Goal: Answer question/provide support: Share knowledge or assist other users

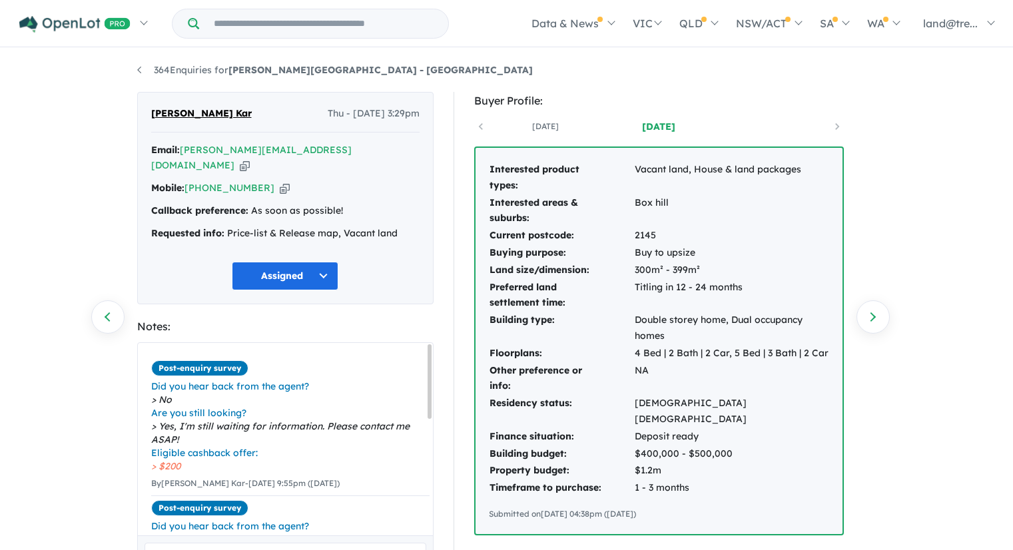
scroll to position [199, 0]
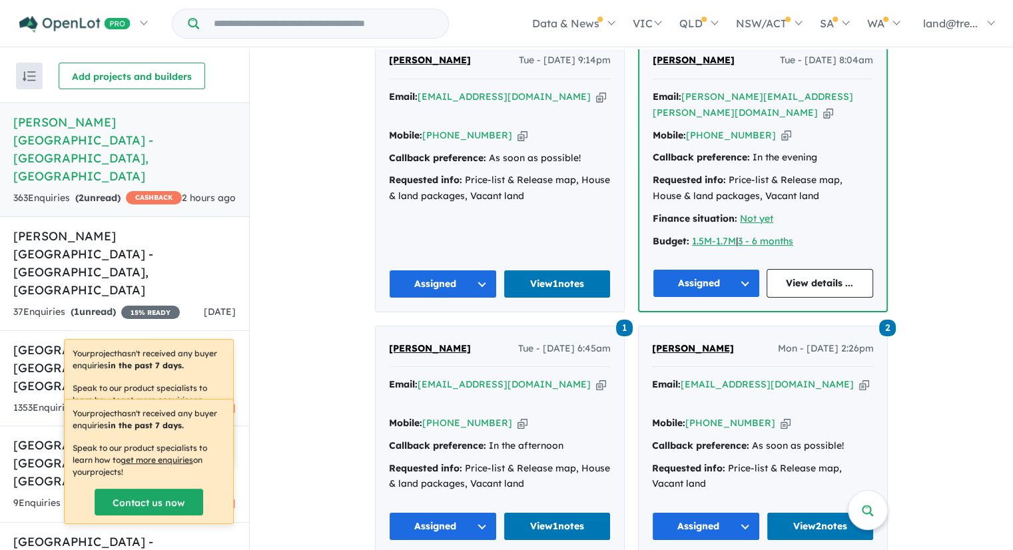
scroll to position [2009, 0]
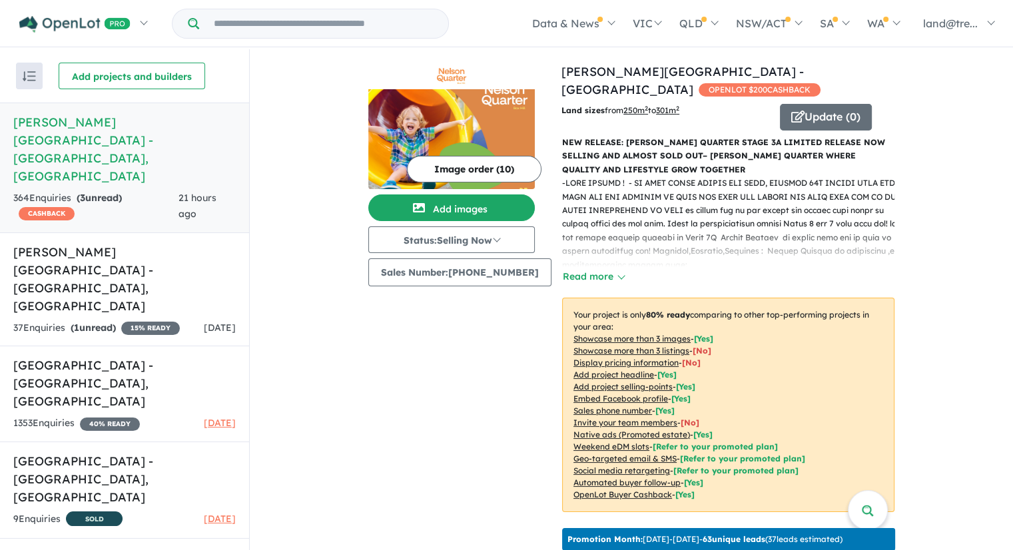
click at [121, 119] on h5 "Nelson Quarter Estate - Box Hill , NSW" at bounding box center [124, 149] width 222 height 72
click at [113, 121] on h5 "Nelson Quarter Estate - Box Hill , NSW" at bounding box center [124, 149] width 222 height 72
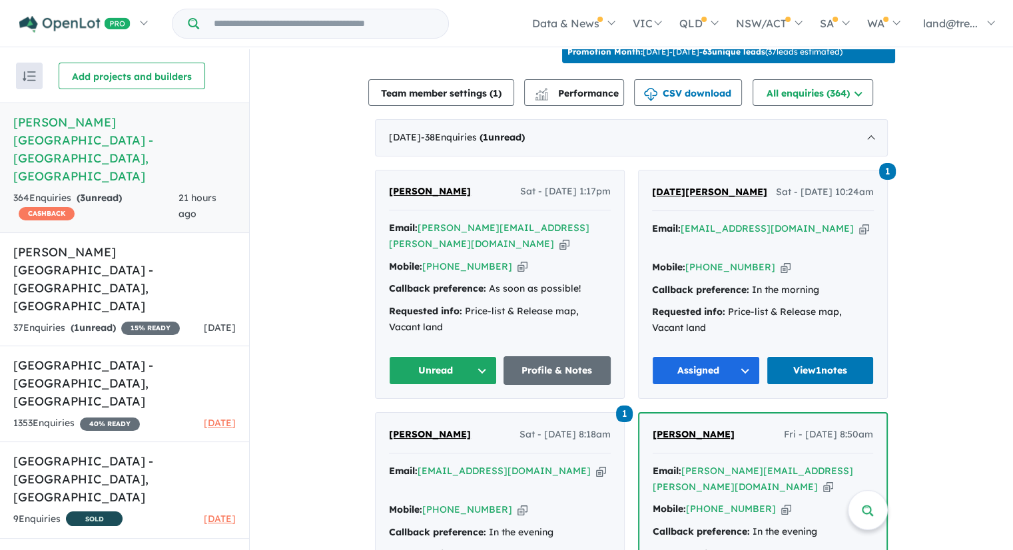
scroll to position [487, 0]
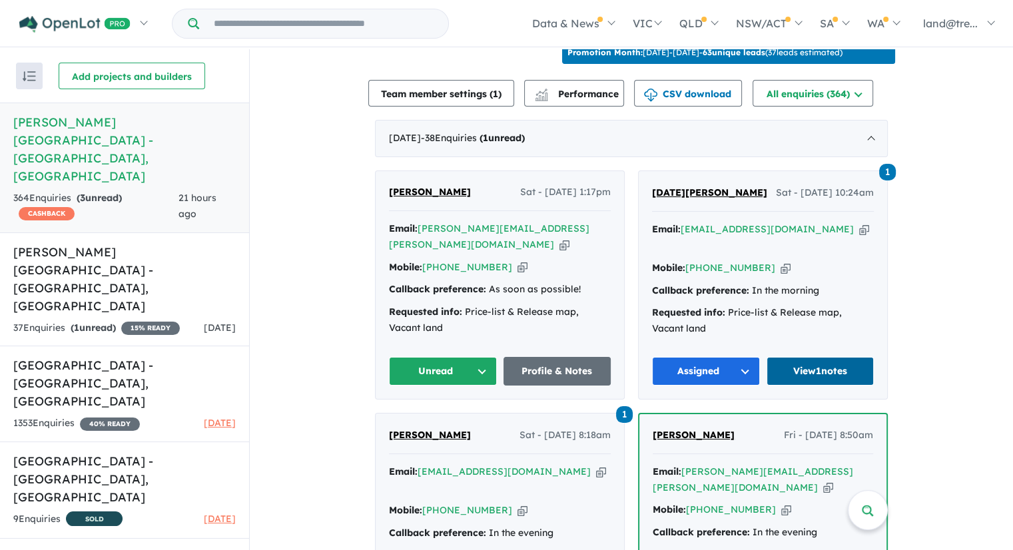
click at [823, 357] on link "View 1 notes" at bounding box center [821, 371] width 108 height 29
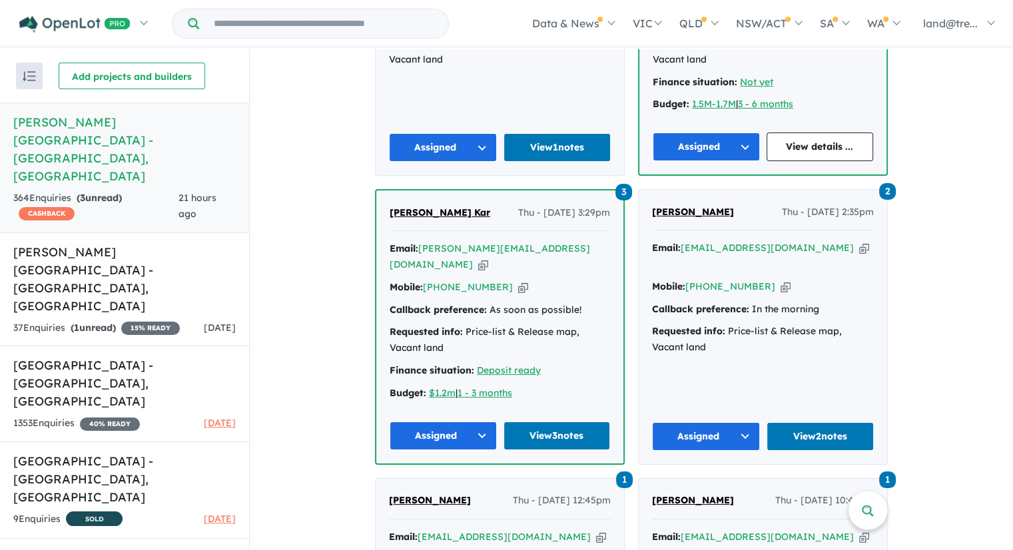
scroll to position [998, 0]
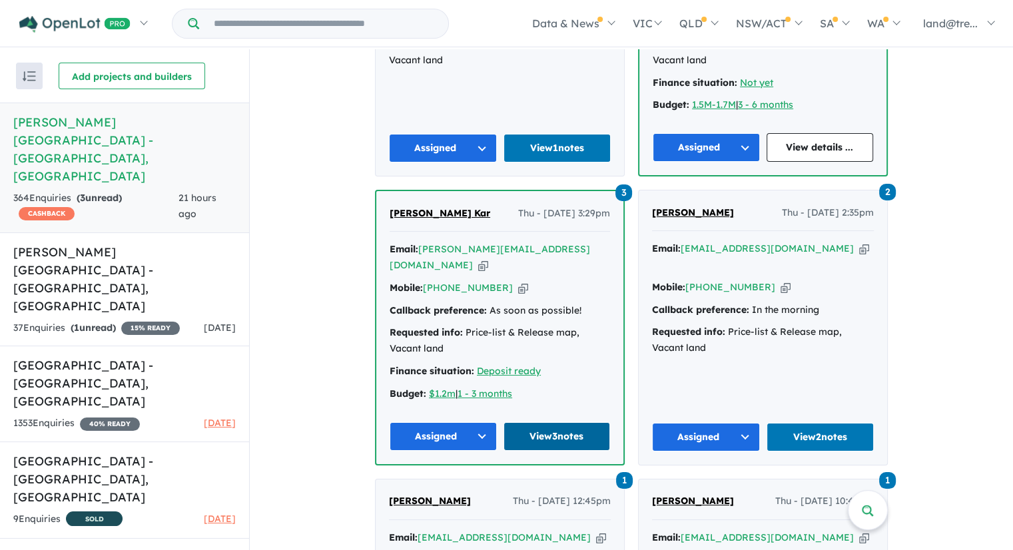
click at [561, 422] on link "View 3 notes" at bounding box center [557, 436] width 107 height 29
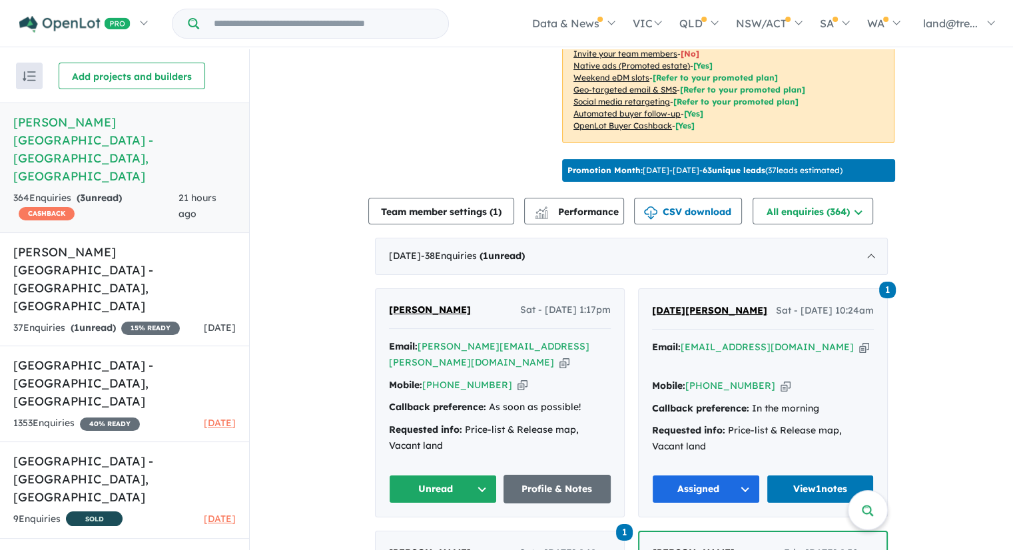
scroll to position [373, 0]
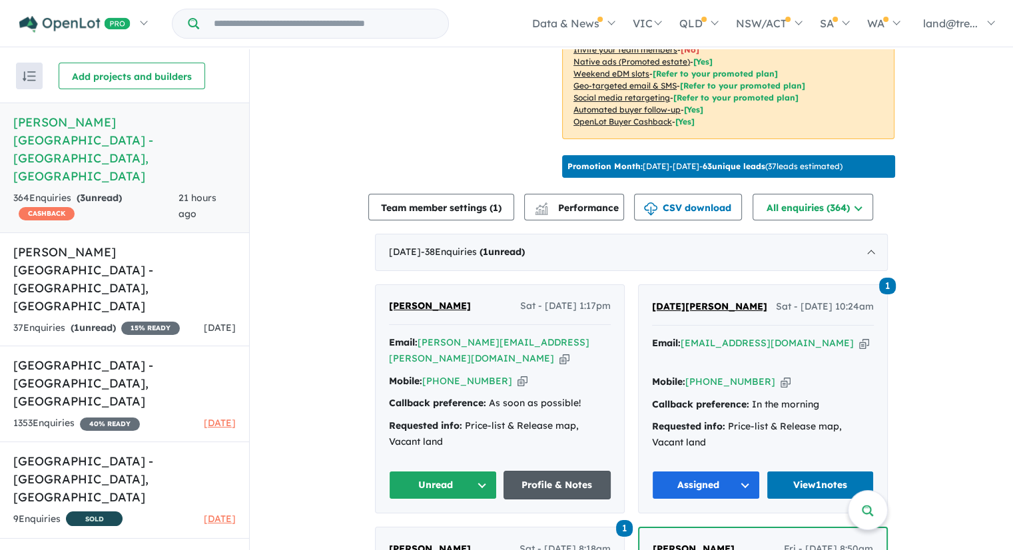
click at [535, 471] on link "Profile & Notes" at bounding box center [558, 485] width 108 height 29
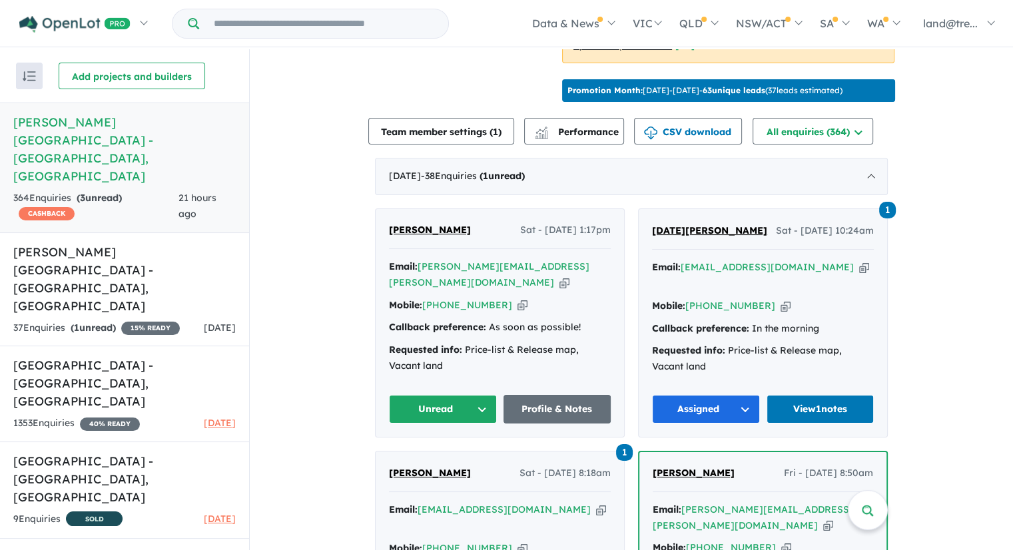
scroll to position [450, 0]
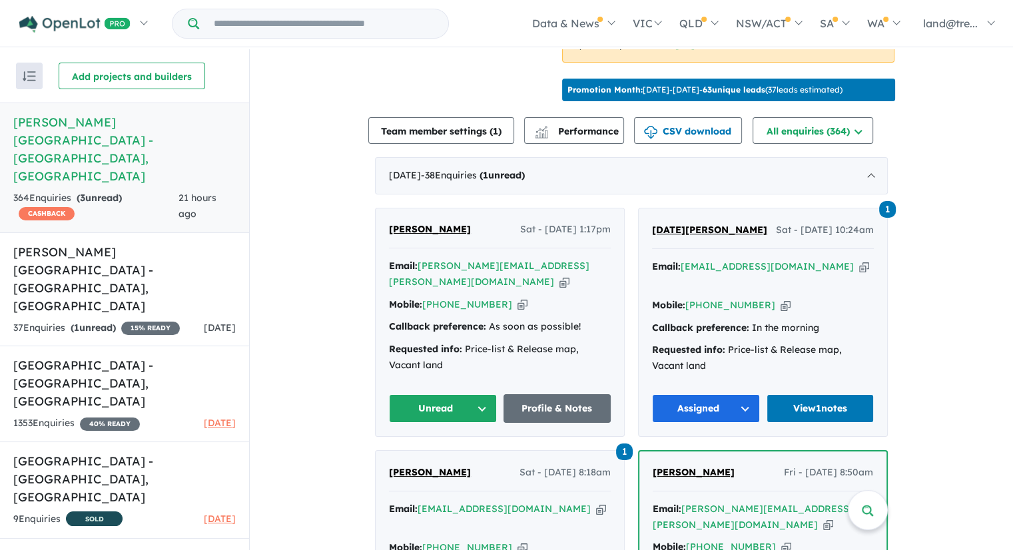
click at [445, 394] on button "Unread" at bounding box center [443, 408] width 108 height 29
click at [418, 456] on button "Assigned" at bounding box center [448, 471] width 116 height 31
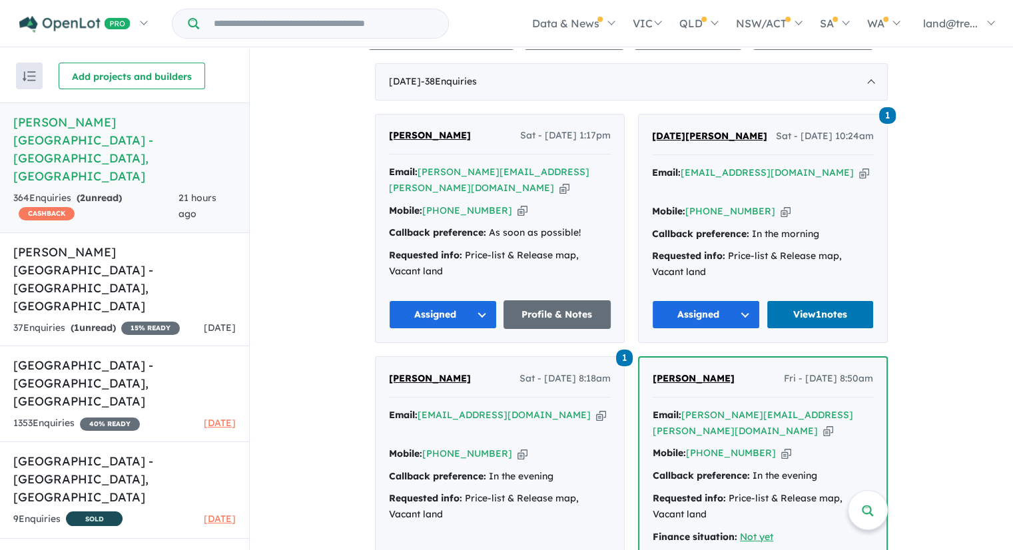
scroll to position [0, 0]
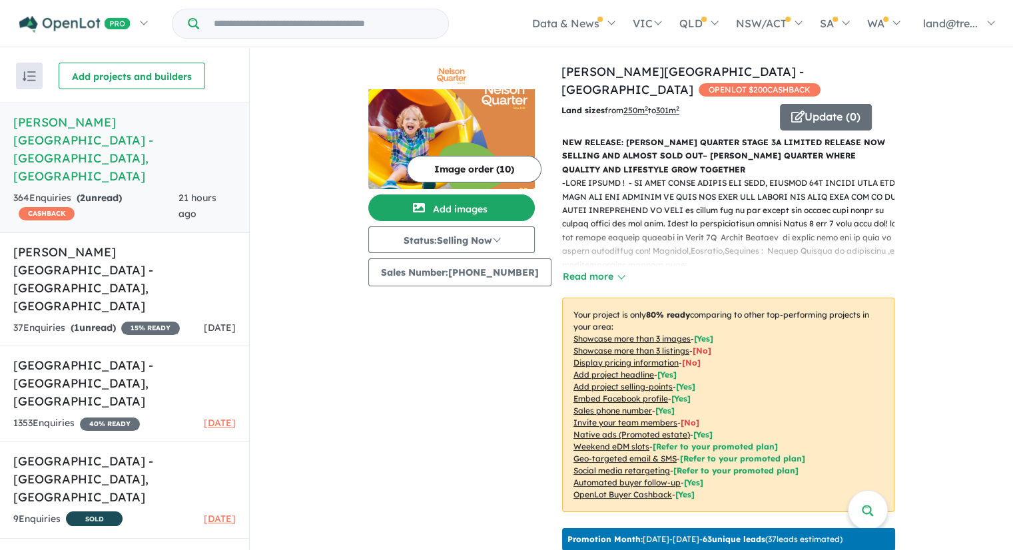
click at [100, 120] on h5 "Nelson Quarter Estate - Box Hill , NSW" at bounding box center [124, 149] width 222 height 72
click at [112, 122] on h5 "Nelson Quarter Estate - Box Hill , NSW" at bounding box center [124, 149] width 222 height 72
click at [40, 125] on h5 "Nelson Quarter Estate - Box Hill , NSW" at bounding box center [124, 149] width 222 height 72
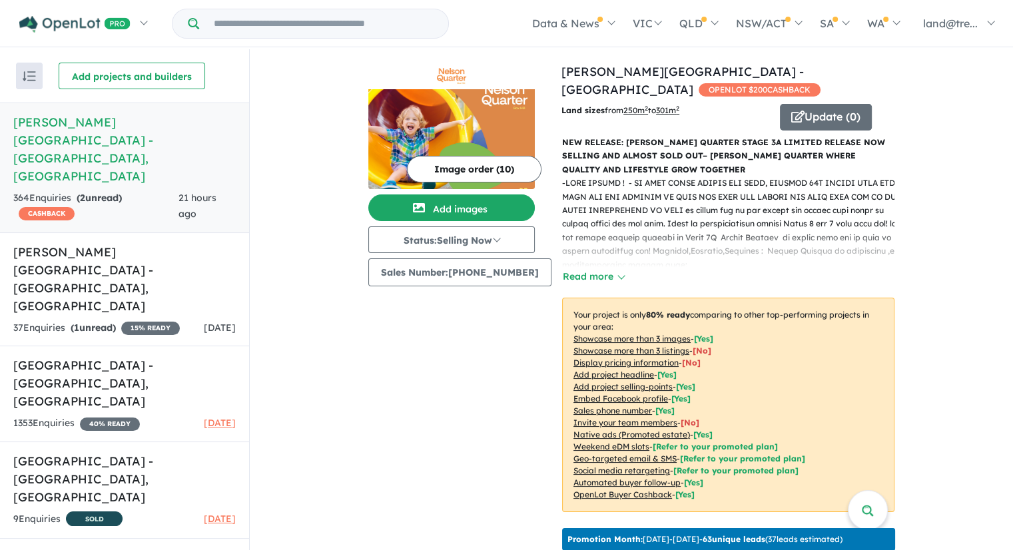
click at [101, 192] on strong "( 2 unread)" at bounding box center [99, 198] width 45 height 12
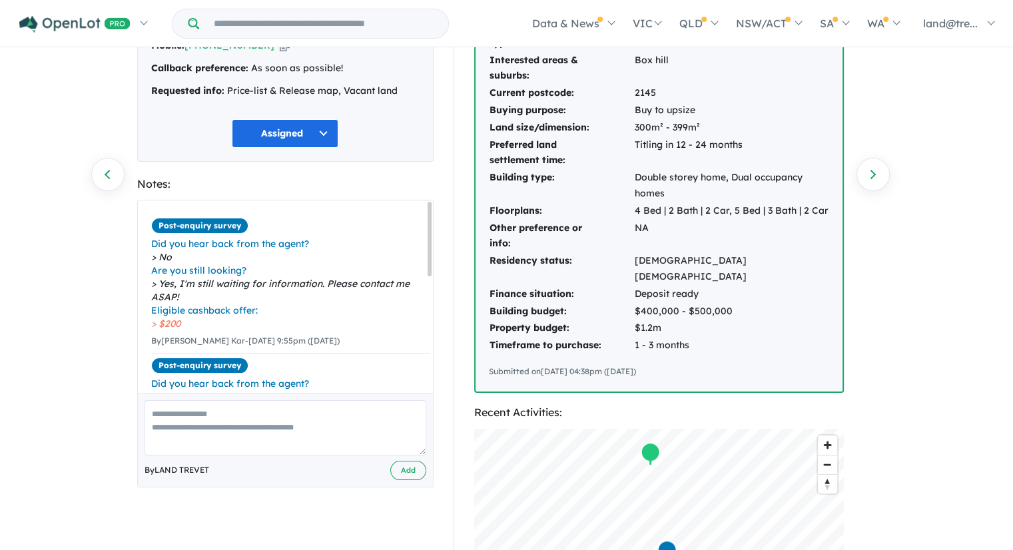
scroll to position [145, 0]
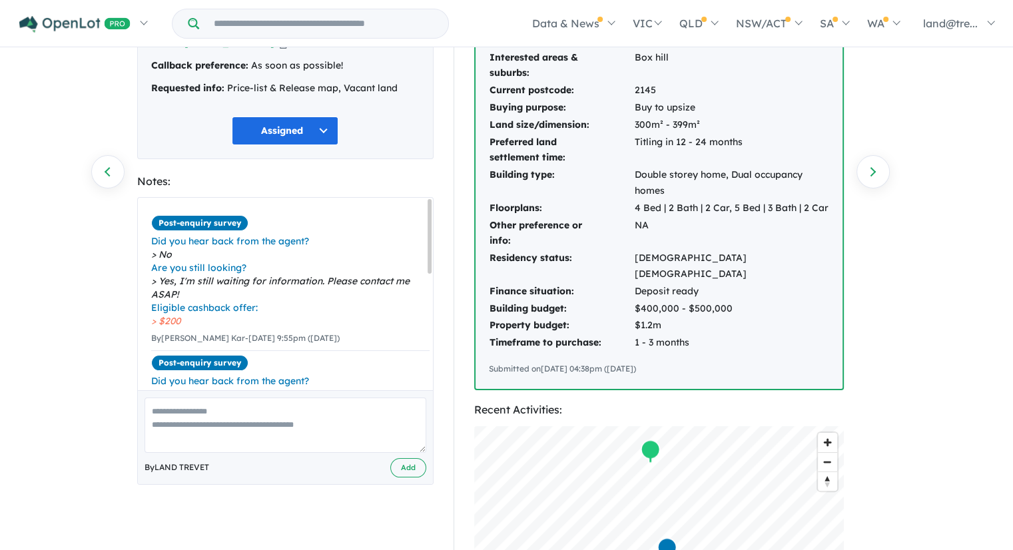
click at [218, 408] on textarea at bounding box center [286, 425] width 282 height 55
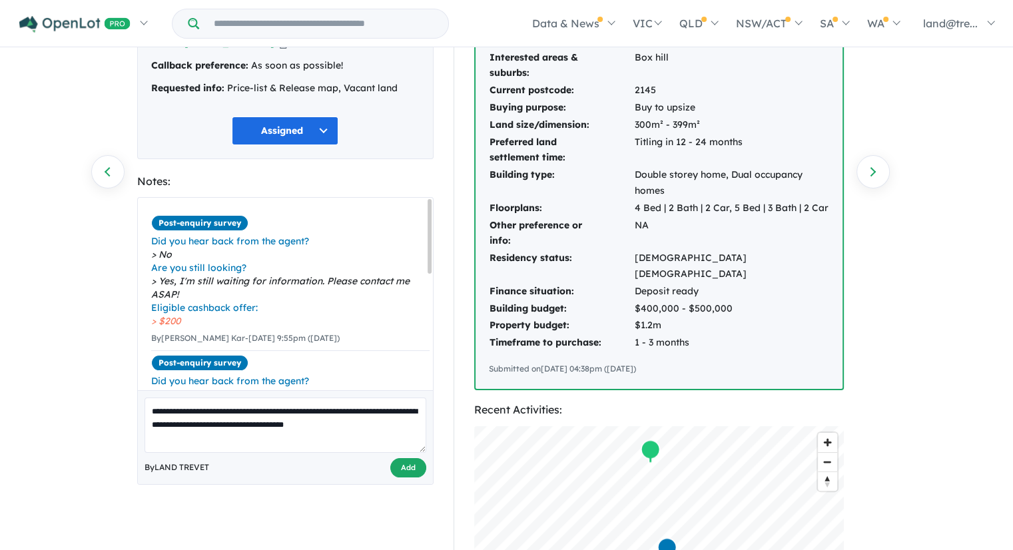
type textarea "**********"
click at [412, 458] on button "Add" at bounding box center [408, 467] width 36 height 19
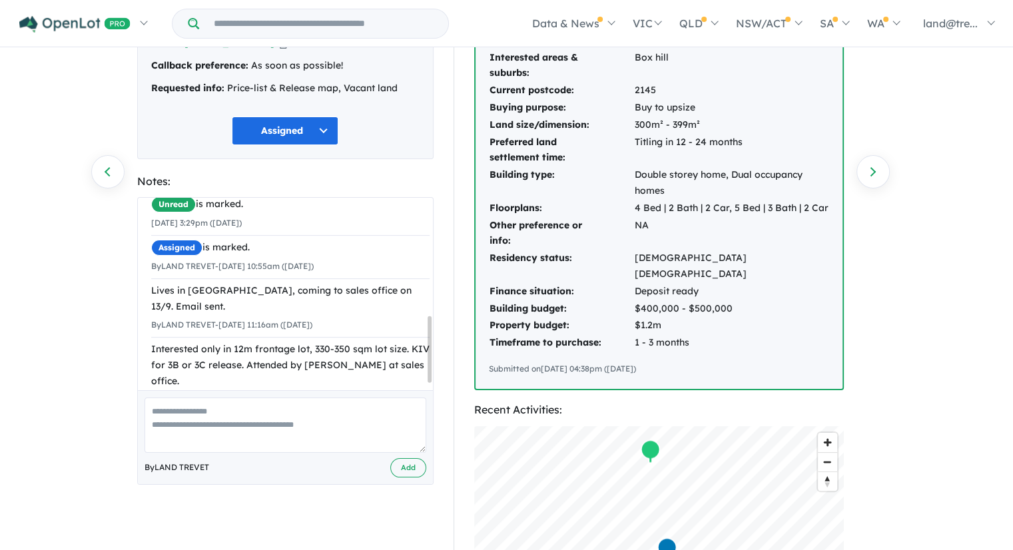
click at [327, 117] on button "Assigned" at bounding box center [285, 131] width 107 height 29
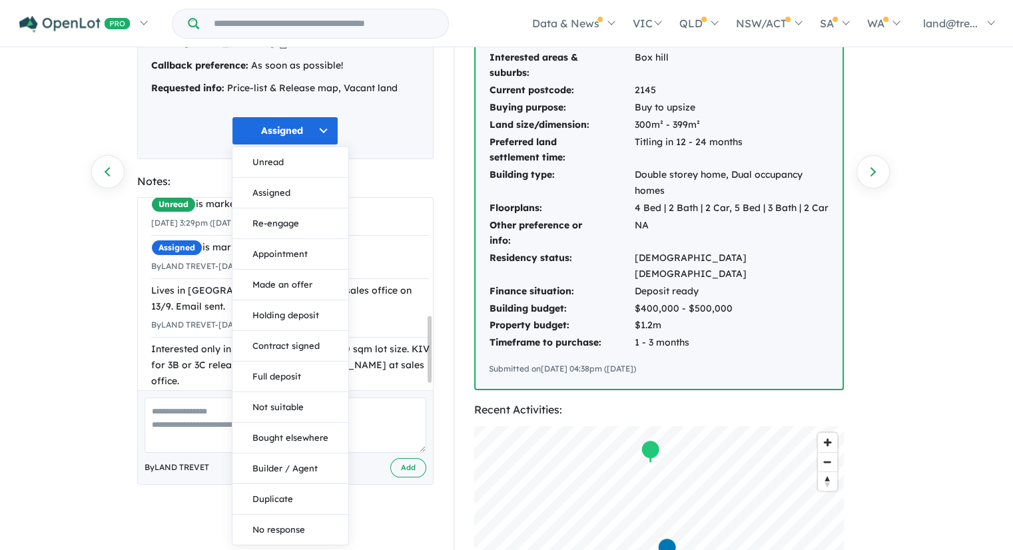
click at [405, 119] on div "Assigned Unread Assigned Re-engage Appointment Made an offer Holding deposit Co…" at bounding box center [285, 131] width 268 height 29
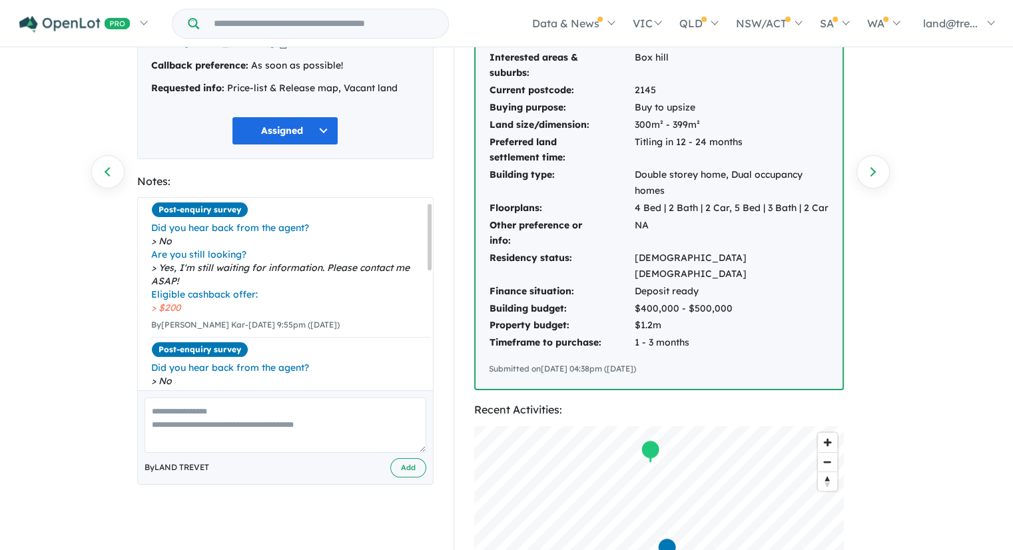
scroll to position [0, 0]
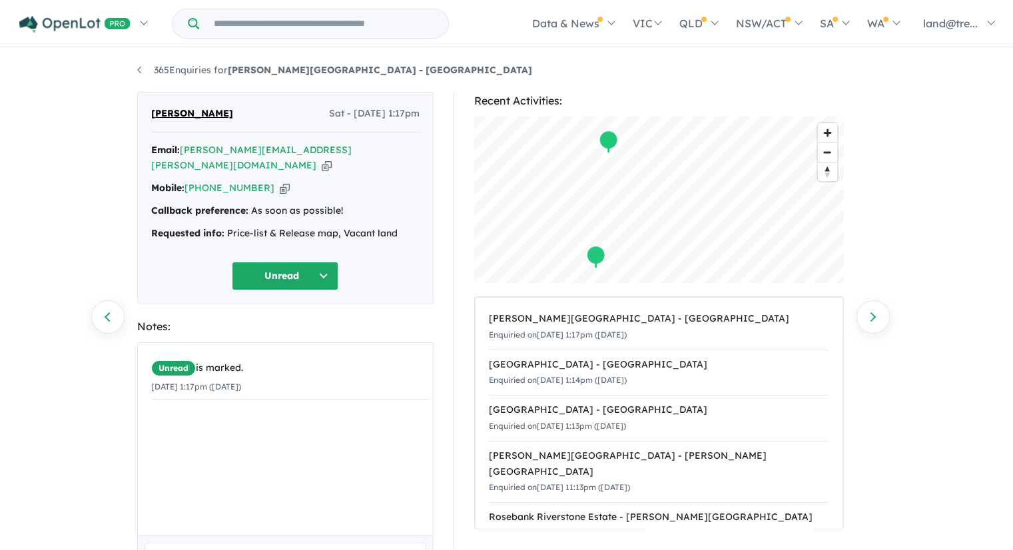
scroll to position [90, 0]
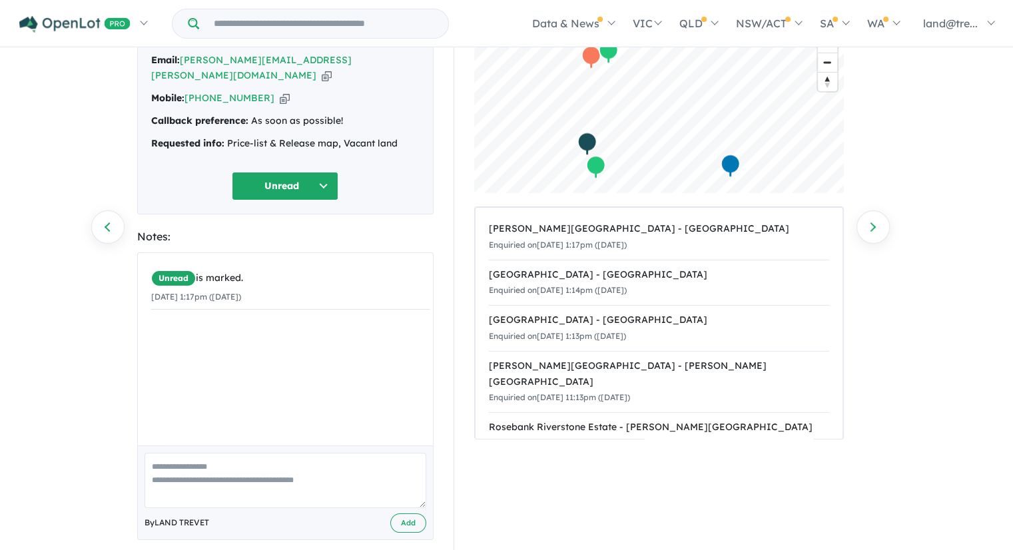
click at [390, 343] on div "Unread is marked. 13/09/2025 1:17pm (Saturday)" at bounding box center [290, 354] width 305 height 202
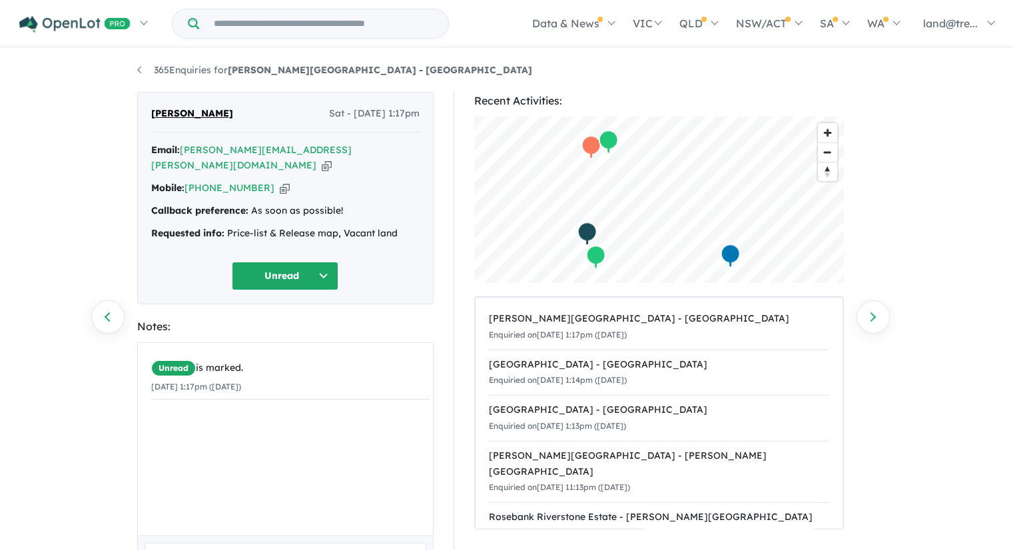
scroll to position [4, 0]
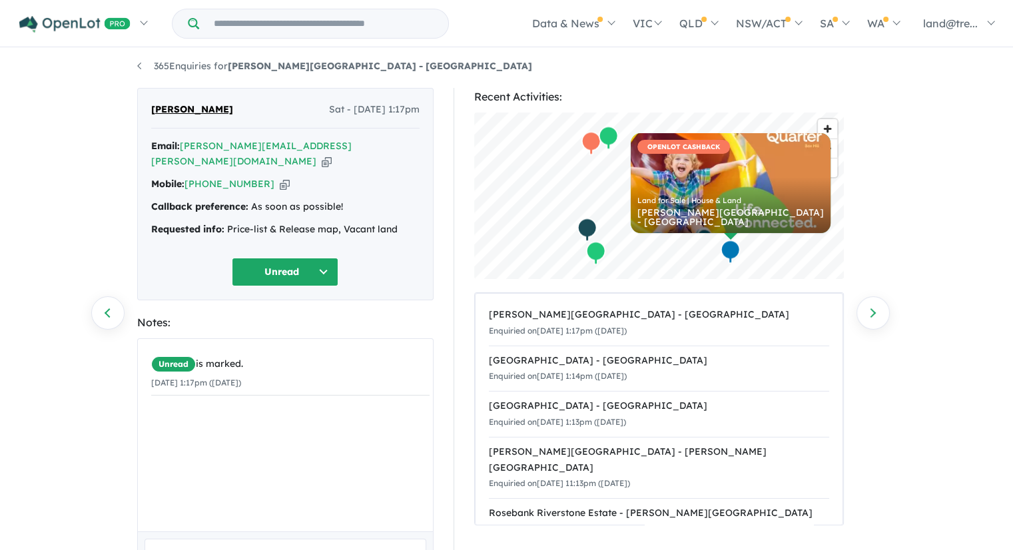
click at [258, 383] on div "Unread is marked. 13/09/2025 1:17pm (Saturday)" at bounding box center [290, 374] width 305 height 70
click at [228, 408] on div "Unread is marked. 13/09/2025 1:17pm (Saturday)" at bounding box center [290, 440] width 305 height 202
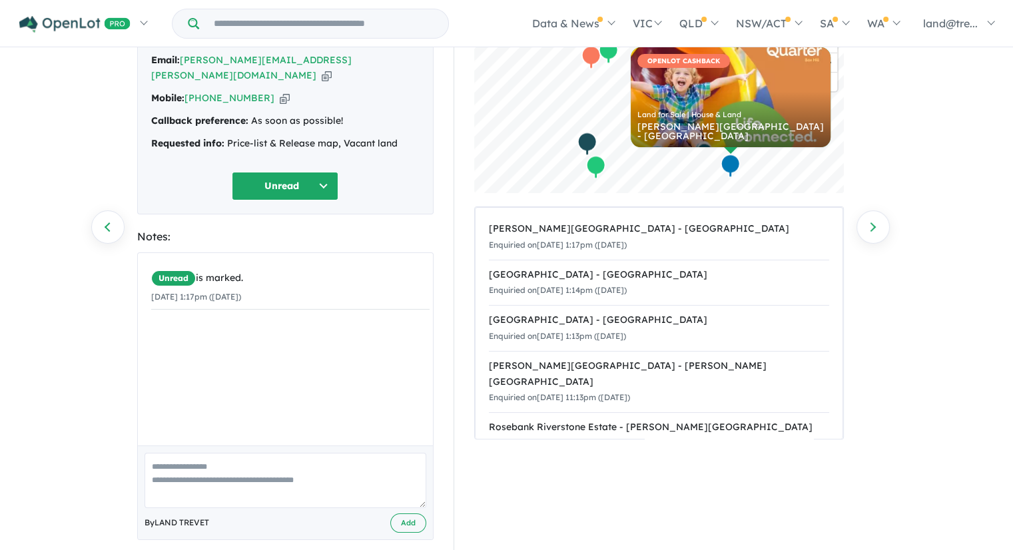
click at [314, 176] on button "Unread" at bounding box center [285, 186] width 107 height 29
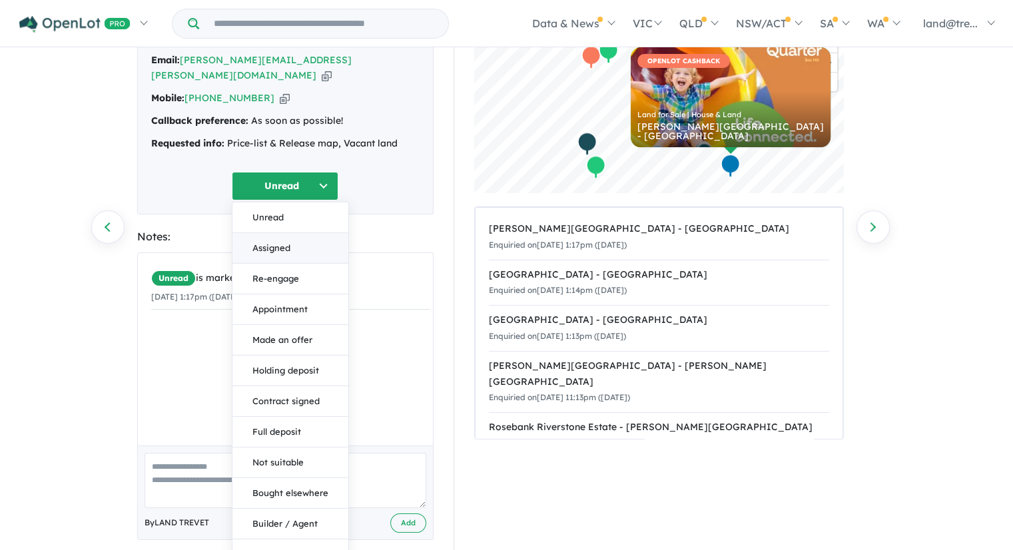
click at [281, 232] on button "Assigned" at bounding box center [290, 247] width 116 height 31
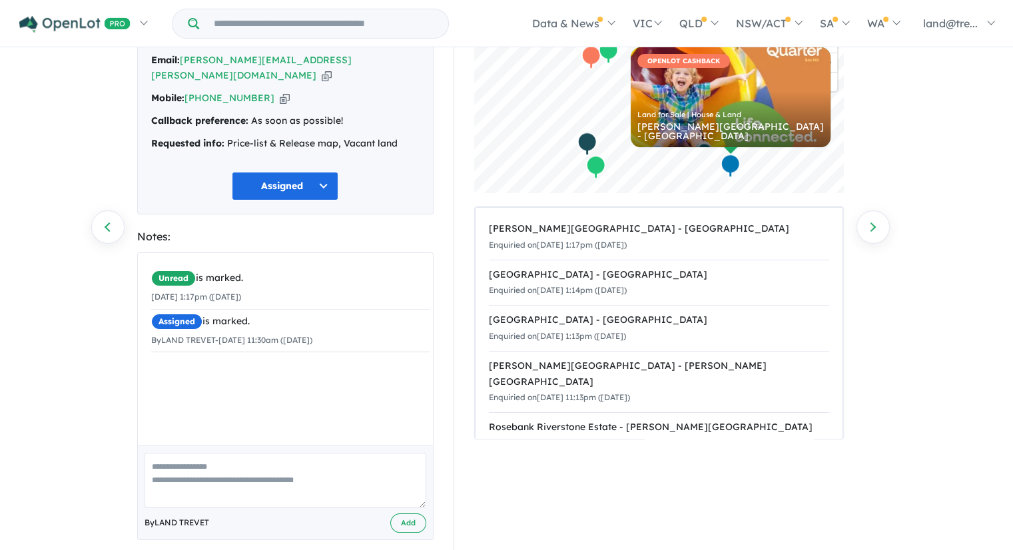
click at [197, 455] on textarea at bounding box center [286, 480] width 282 height 55
click at [242, 464] on textarea "**********" at bounding box center [286, 480] width 282 height 55
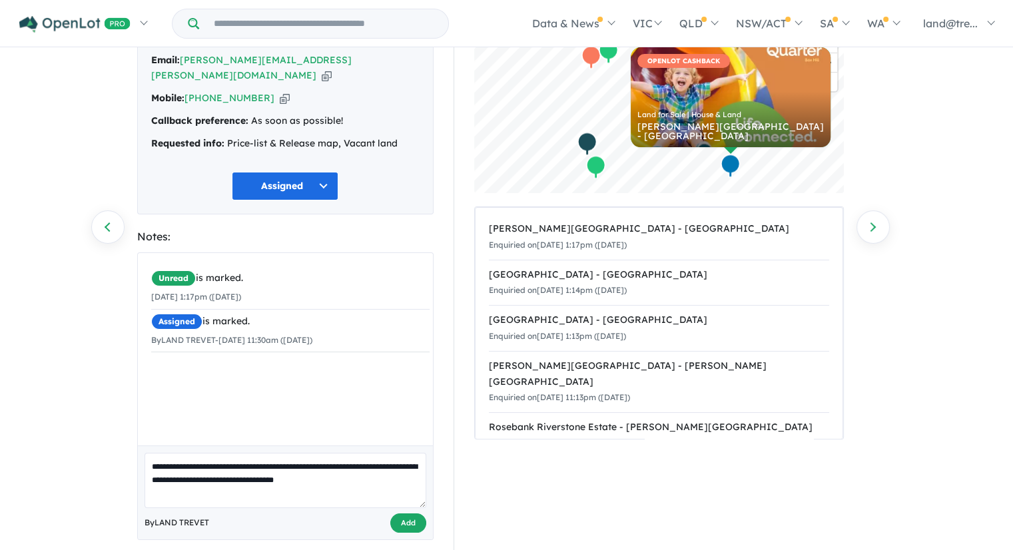
type textarea "**********"
click at [409, 514] on button "Add" at bounding box center [408, 523] width 36 height 19
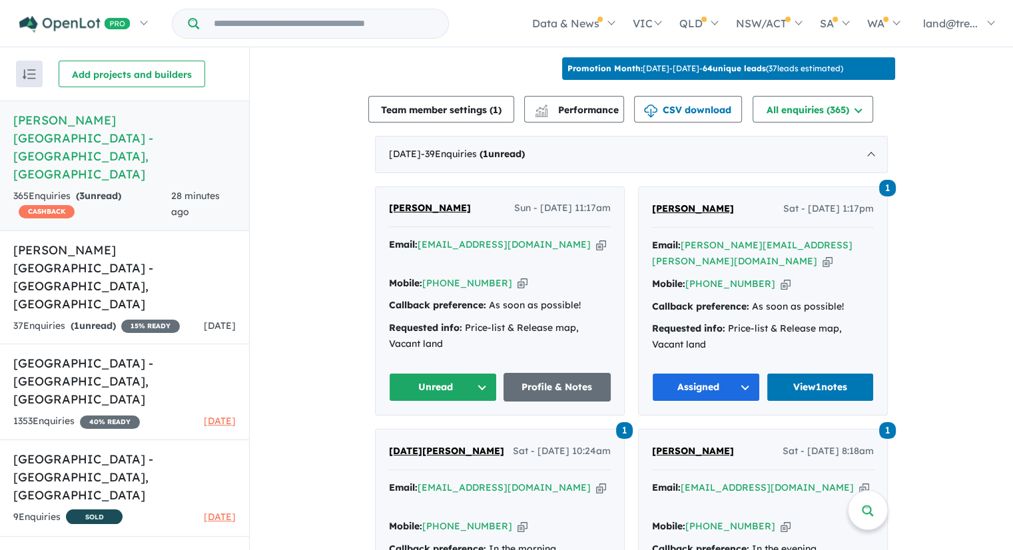
scroll to position [477, 0]
